Goal: Book appointment/travel/reservation

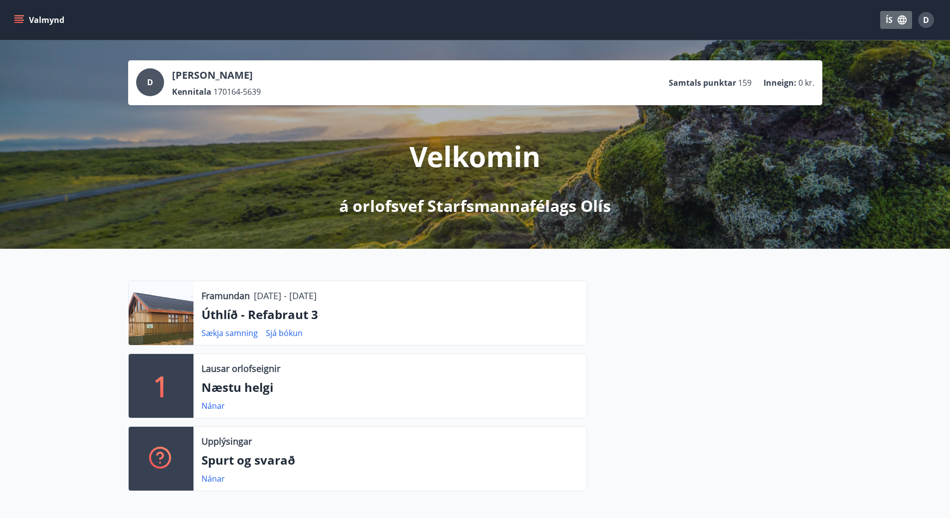
click at [901, 23] on icon "button" at bounding box center [902, 19] width 11 height 11
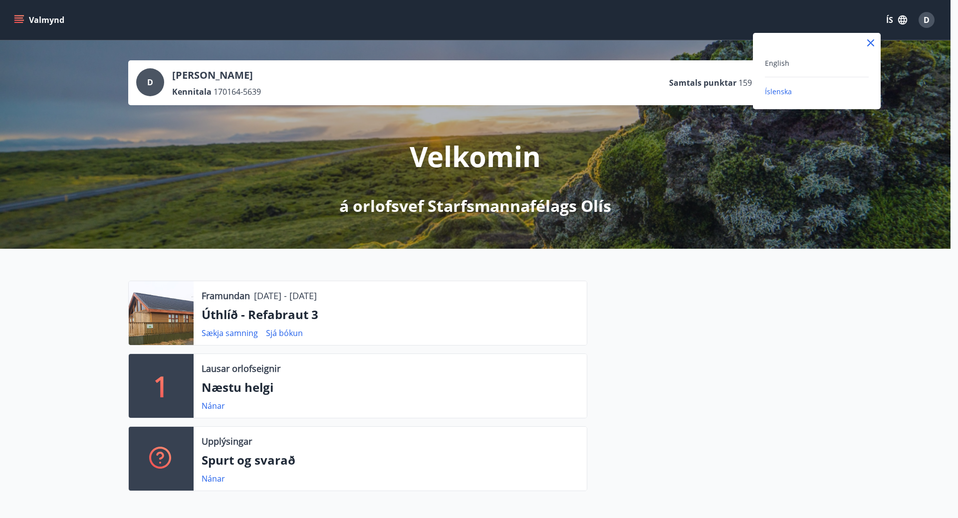
click at [901, 23] on div at bounding box center [479, 259] width 958 height 518
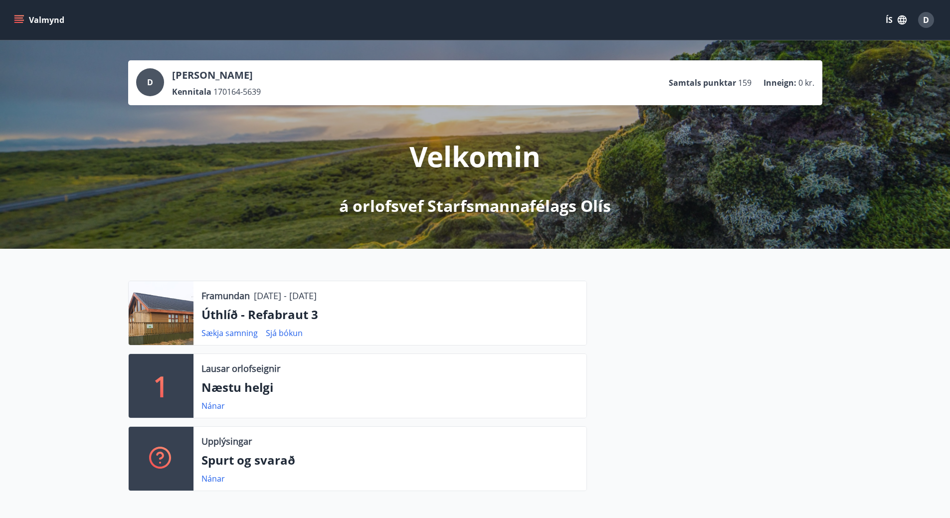
click at [17, 19] on icon "menu" at bounding box center [19, 20] width 10 height 10
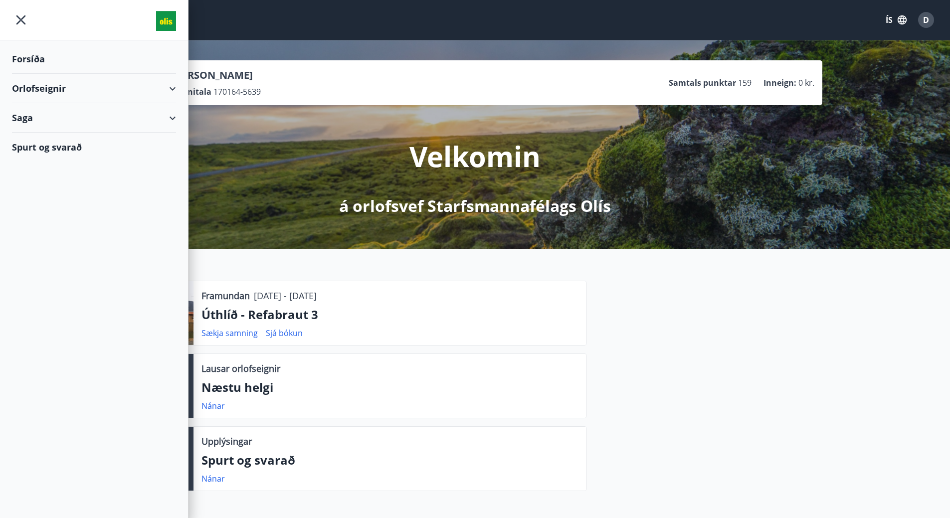
click at [27, 120] on div "Saga" at bounding box center [94, 117] width 164 height 29
click at [26, 142] on div "Bókanir" at bounding box center [94, 143] width 148 height 21
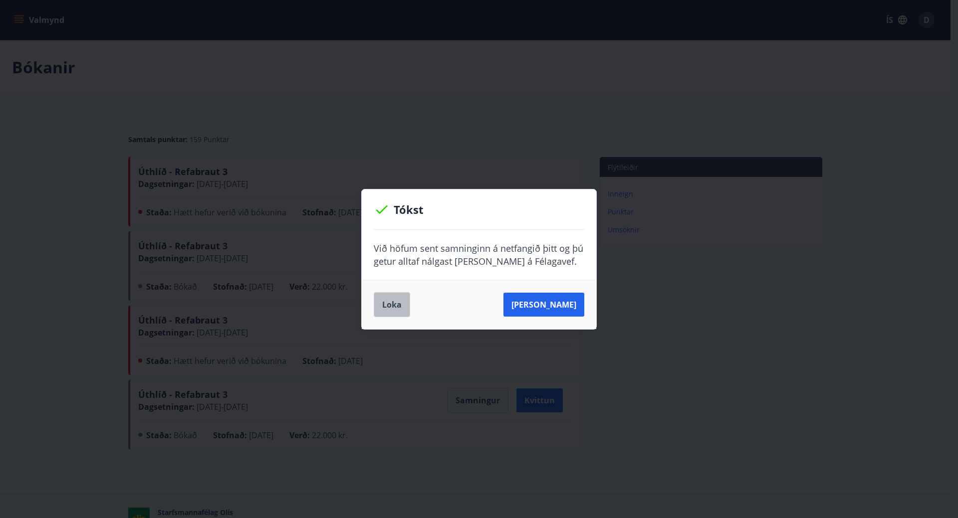
click at [391, 306] on button "Loka" at bounding box center [392, 304] width 36 height 25
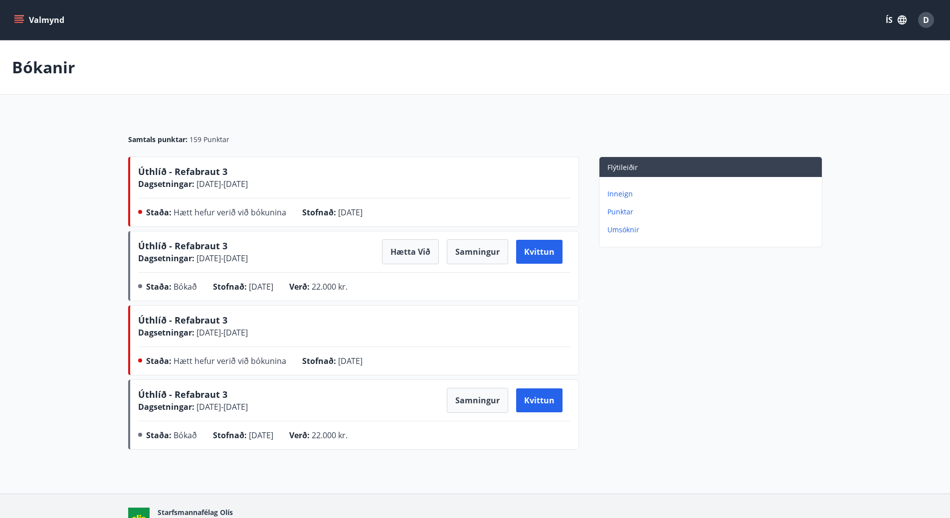
click at [12, 18] on button "Valmynd" at bounding box center [40, 20] width 56 height 18
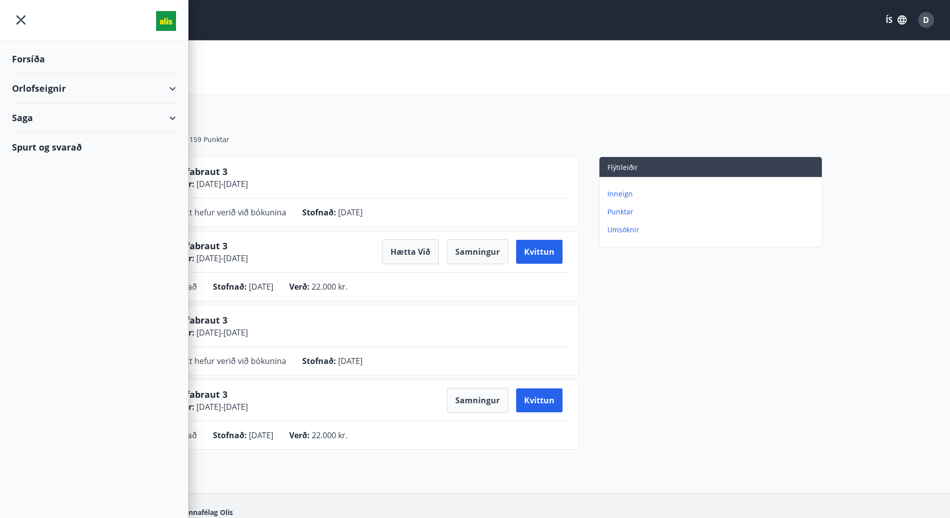
click at [45, 115] on div "Saga" at bounding box center [94, 117] width 164 height 29
click at [42, 162] on div "Umsóknir" at bounding box center [94, 164] width 148 height 21
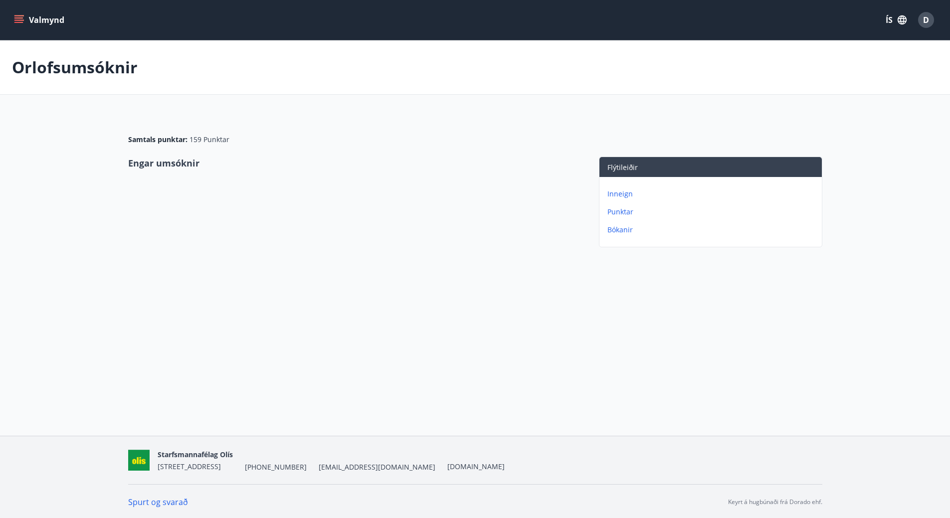
click at [18, 16] on icon "menu" at bounding box center [19, 15] width 11 height 1
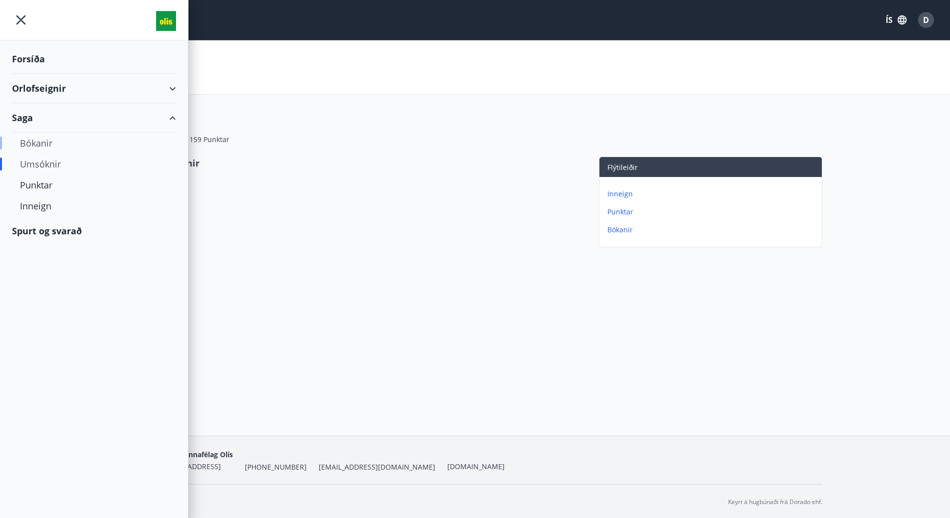
click at [28, 141] on div "Bókanir" at bounding box center [94, 143] width 148 height 21
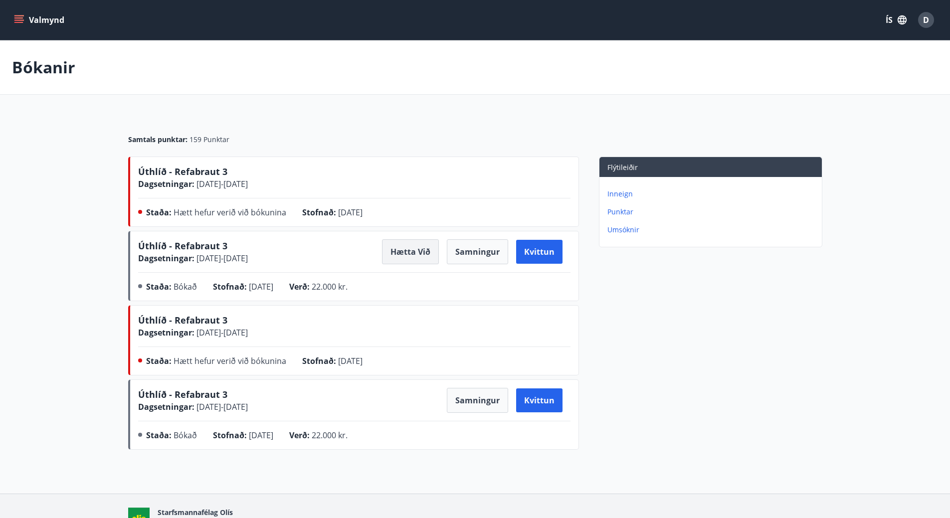
click at [412, 247] on button "Hætta við" at bounding box center [410, 251] width 57 height 25
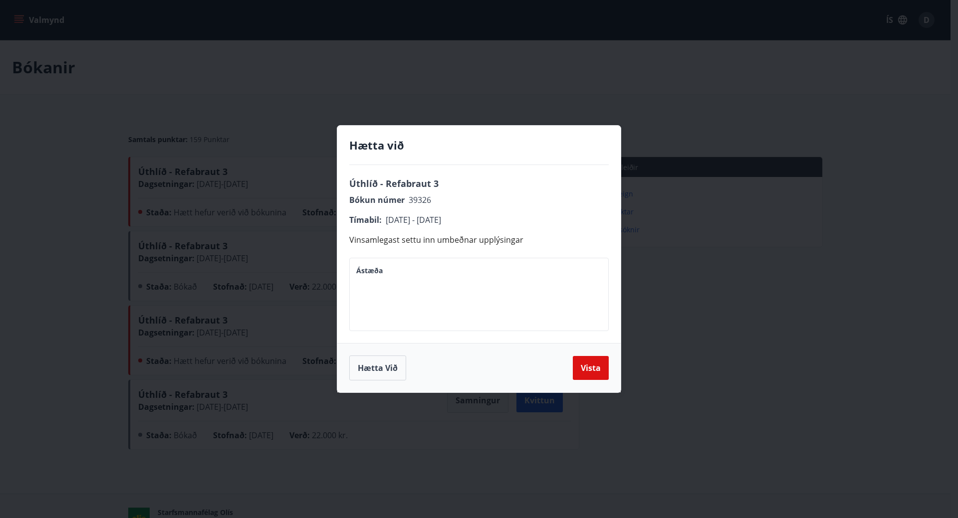
click at [390, 273] on textarea "Ástæða" at bounding box center [478, 294] width 245 height 57
type textarea "**********"
click at [597, 365] on button "Vista" at bounding box center [591, 368] width 36 height 24
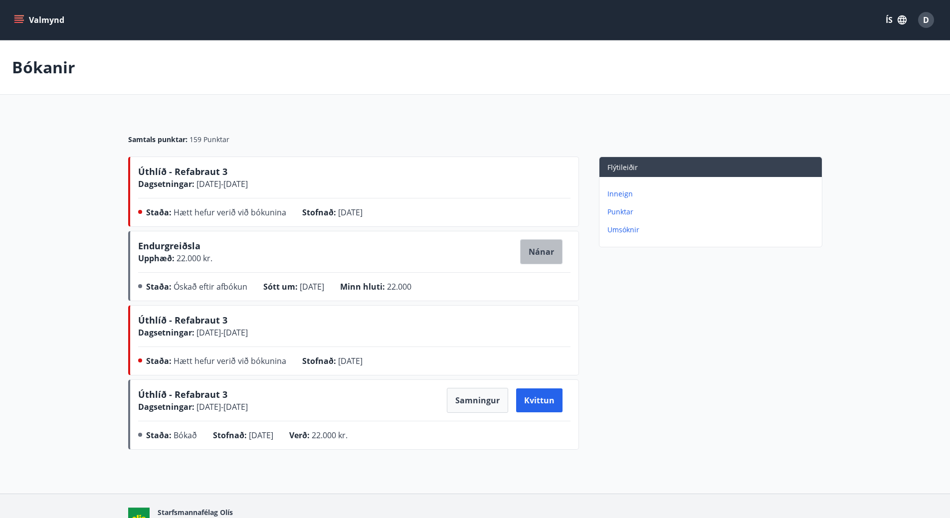
click at [546, 249] on button "Nánar" at bounding box center [541, 251] width 42 height 25
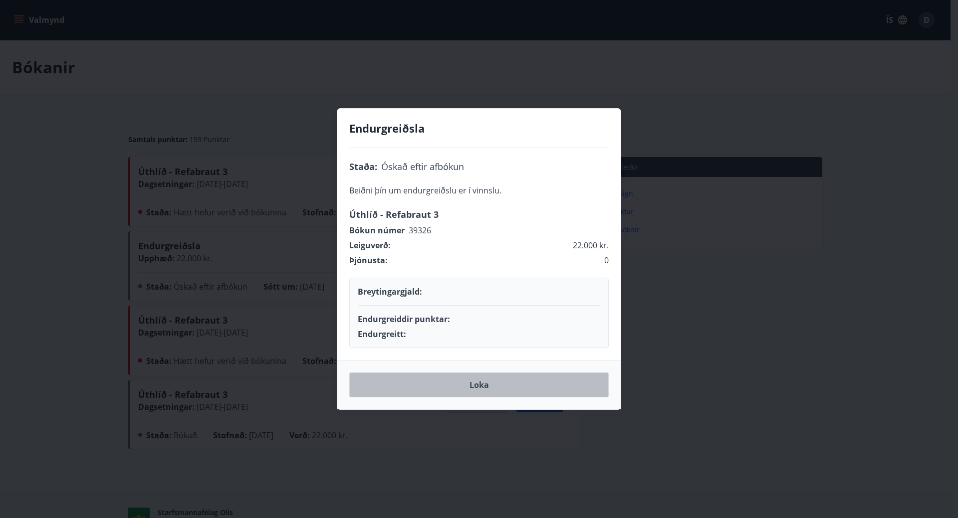
click at [469, 382] on button "Loka" at bounding box center [478, 385] width 259 height 25
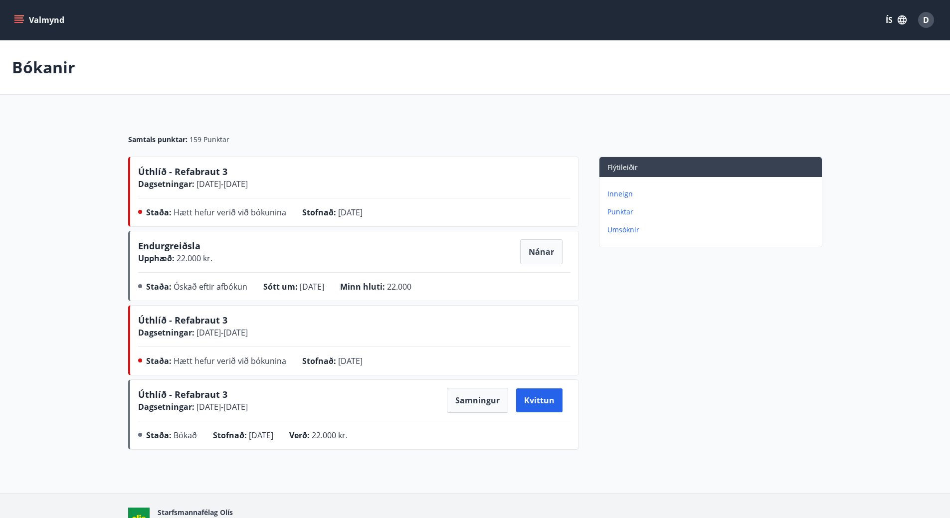
click at [21, 17] on icon "menu" at bounding box center [18, 17] width 9 height 1
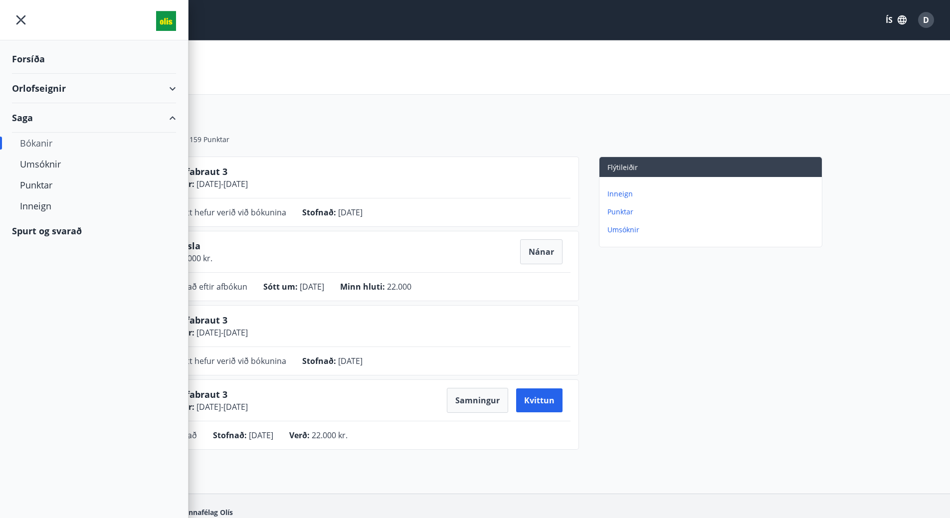
click at [47, 85] on div "Orlofseignir" at bounding box center [94, 88] width 164 height 29
click at [62, 133] on div "Bókunardagatal" at bounding box center [94, 134] width 148 height 21
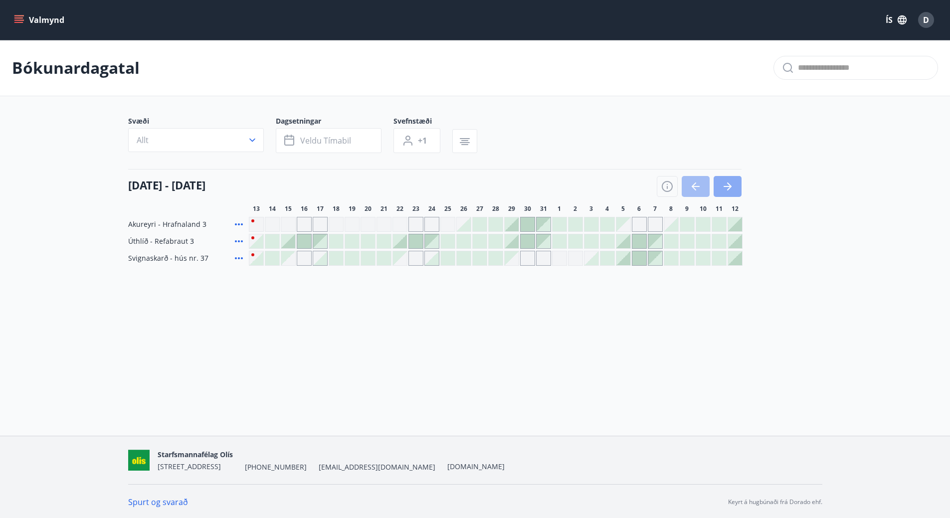
click at [730, 185] on icon "button" at bounding box center [729, 187] width 4 height 8
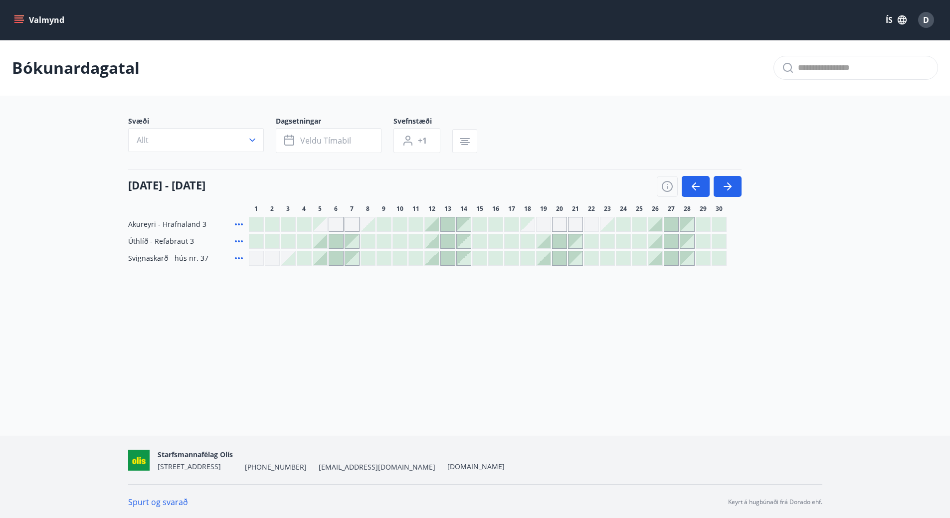
click at [656, 241] on div at bounding box center [655, 241] width 14 height 14
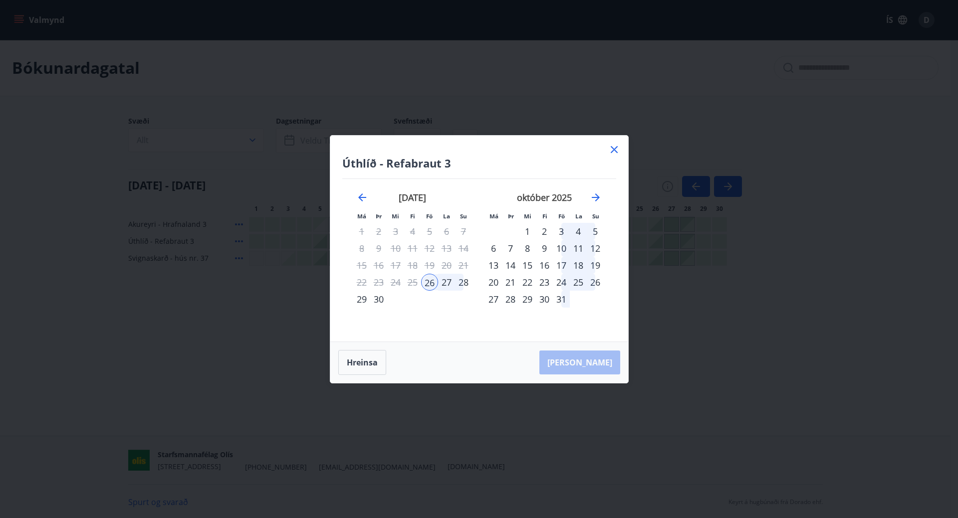
click at [471, 280] on div "28" at bounding box center [463, 282] width 17 height 17
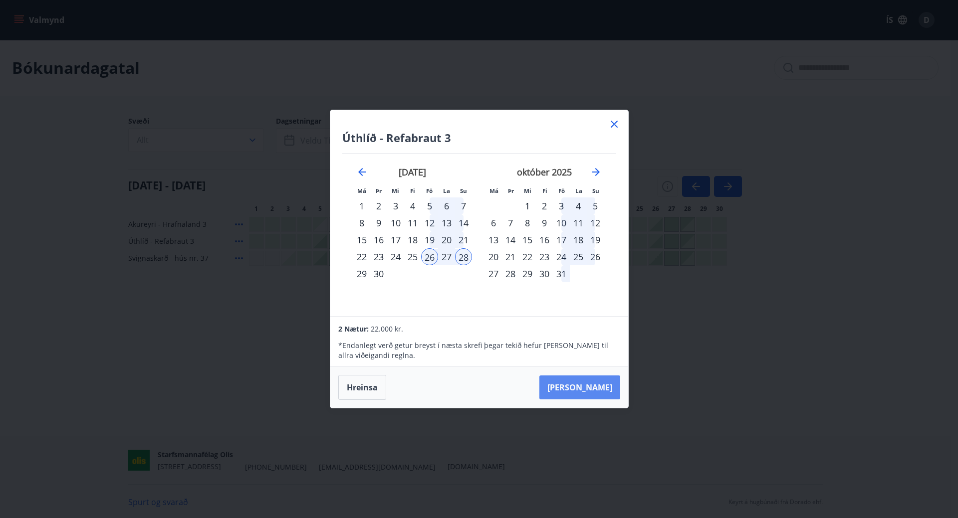
click at [594, 385] on button "[PERSON_NAME]" at bounding box center [579, 388] width 81 height 24
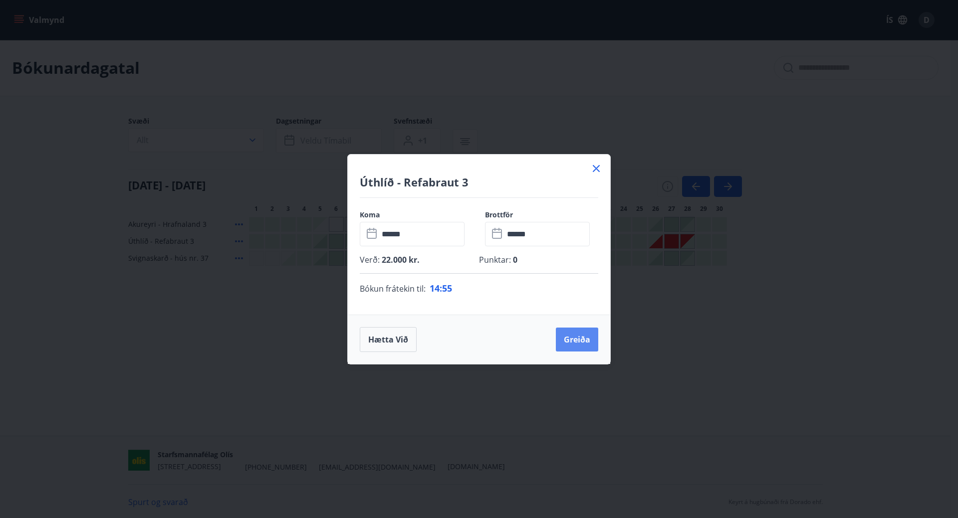
click at [579, 339] on button "Greiða" at bounding box center [577, 340] width 42 height 24
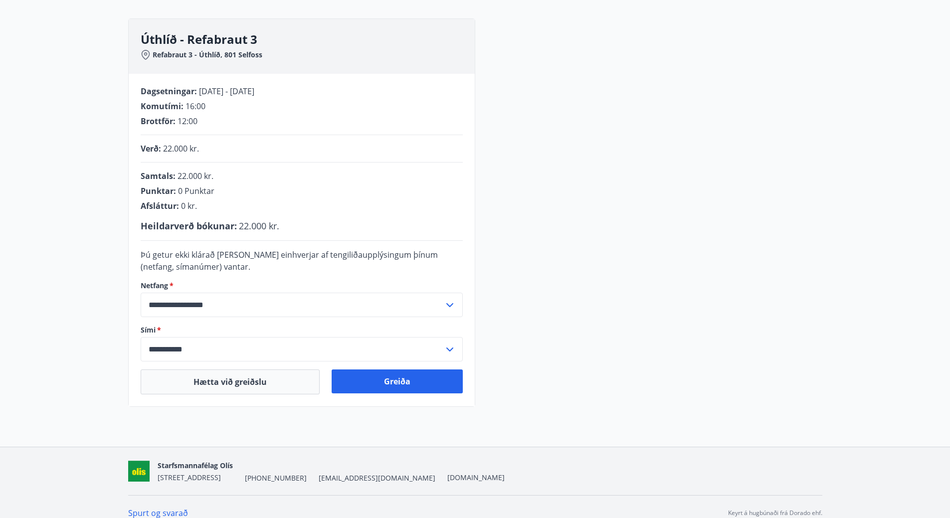
scroll to position [142, 0]
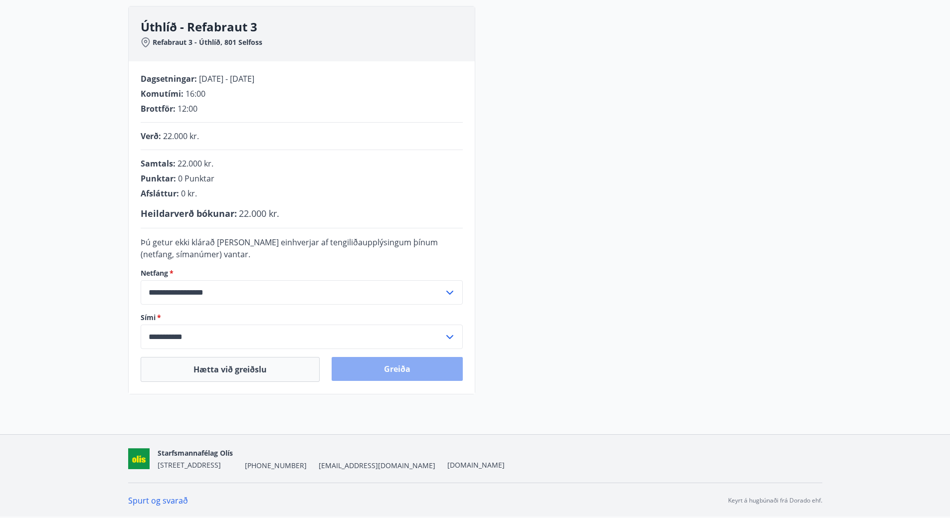
click at [393, 369] on button "Greiða" at bounding box center [397, 369] width 131 height 24
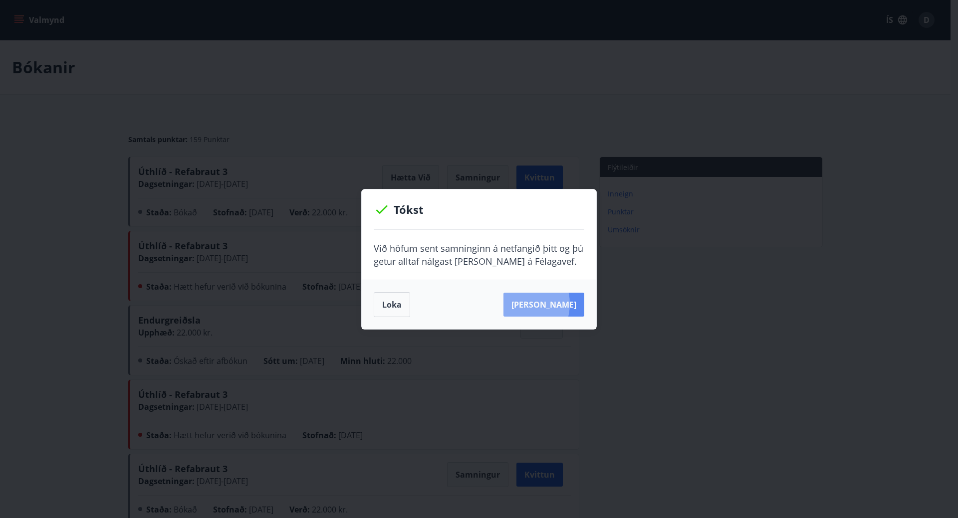
click at [534, 304] on button "[PERSON_NAME]" at bounding box center [543, 305] width 81 height 24
click at [396, 299] on button "Loka" at bounding box center [392, 304] width 36 height 25
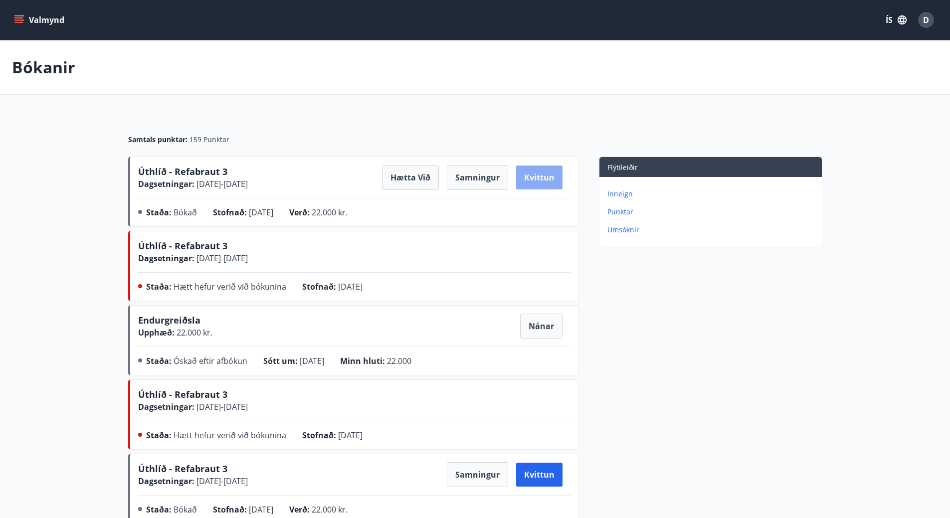
click at [528, 175] on button "Kvittun" at bounding box center [539, 178] width 46 height 24
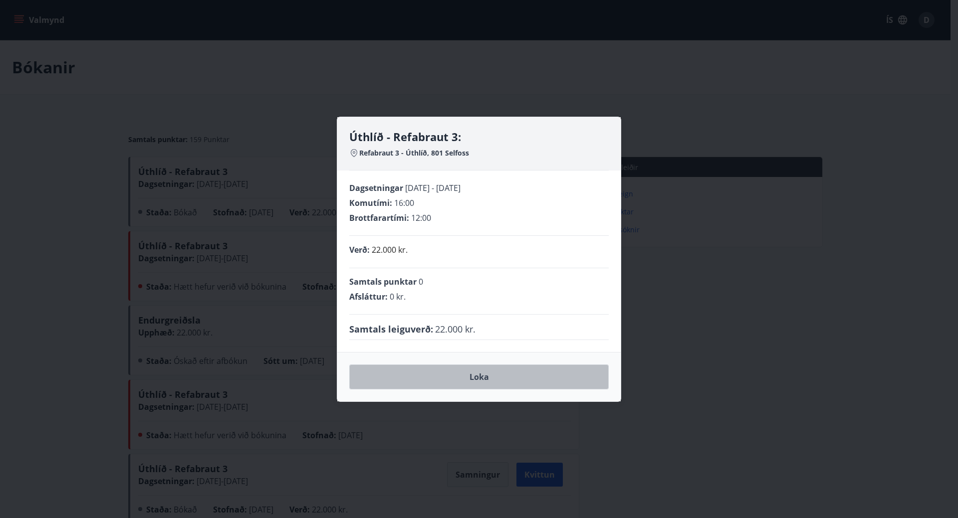
click at [475, 371] on button "Loka" at bounding box center [478, 377] width 259 height 25
